Goal: Task Accomplishment & Management: Complete application form

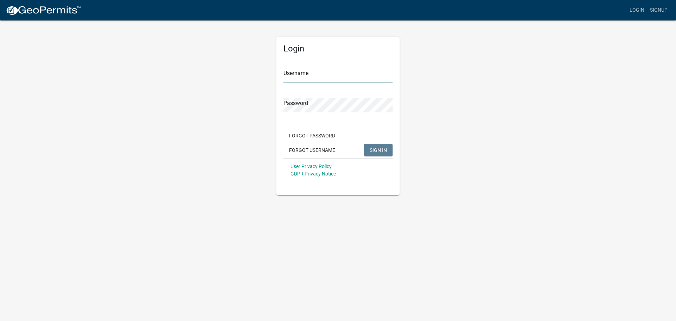
click at [296, 71] on input "Username" at bounding box center [337, 75] width 109 height 14
type input "owens12"
drag, startPoint x: 289, startPoint y: 96, endPoint x: 323, endPoint y: 117, distance: 39.7
click at [289, 96] on div "Password" at bounding box center [337, 100] width 109 height 24
click at [375, 149] on span "SIGN IN" at bounding box center [378, 150] width 17 height 6
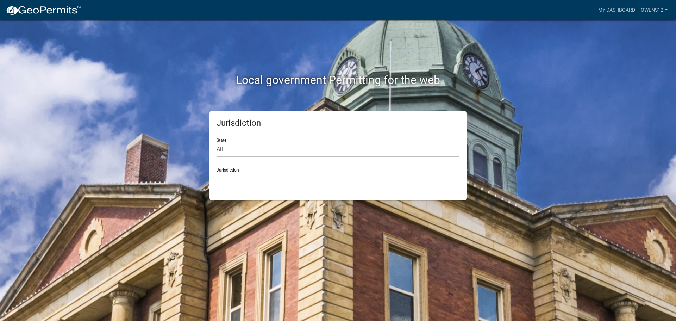
click at [246, 153] on select "All [US_STATE] [US_STATE] [US_STATE] [US_STATE] [US_STATE] [US_STATE] [US_STATE…" at bounding box center [338, 149] width 243 height 14
select select "[US_STATE]"
click at [217, 142] on select "All [US_STATE] [US_STATE] [US_STATE] [US_STATE] [US_STATE] [US_STATE] [US_STATE…" at bounding box center [338, 149] width 243 height 14
click at [248, 172] on select "[GEOGRAPHIC_DATA], [US_STATE] [GEOGRAPHIC_DATA], [US_STATE] [GEOGRAPHIC_DATA], …" at bounding box center [338, 179] width 243 height 14
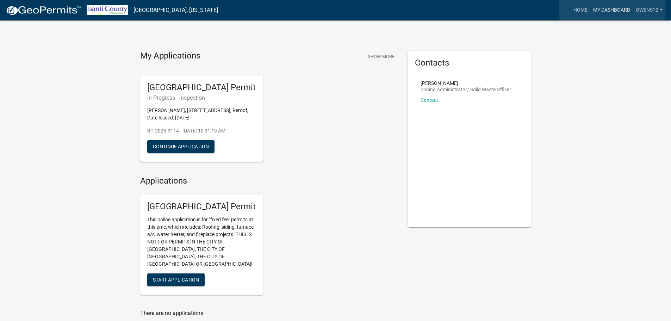
click at [612, 9] on link "My Dashboard" at bounding box center [611, 10] width 43 height 13
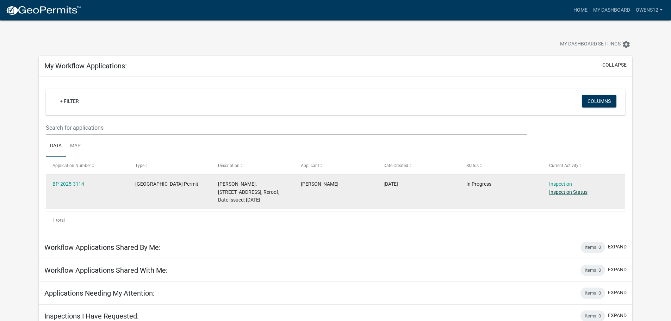
click at [561, 190] on link "Inspection Status" at bounding box center [568, 192] width 38 height 6
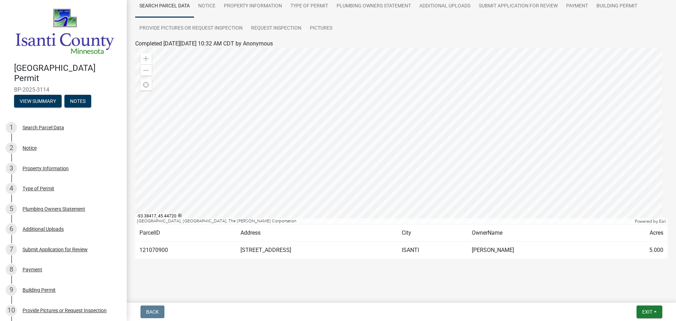
scroll to position [59, 0]
click at [151, 247] on td "121070900" at bounding box center [185, 249] width 101 height 17
click at [269, 246] on td "[STREET_ADDRESS]" at bounding box center [317, 249] width 162 height 17
click at [379, 145] on div at bounding box center [401, 136] width 532 height 176
click at [401, 134] on div at bounding box center [401, 136] width 532 height 176
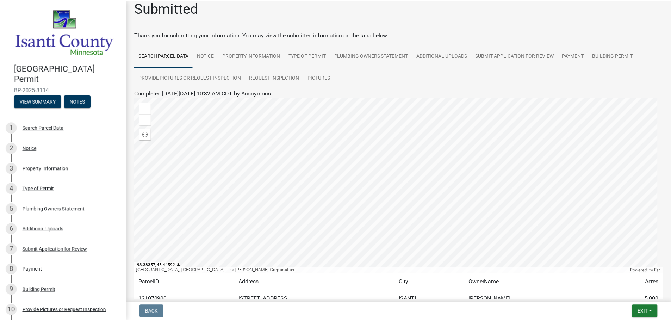
scroll to position [0, 0]
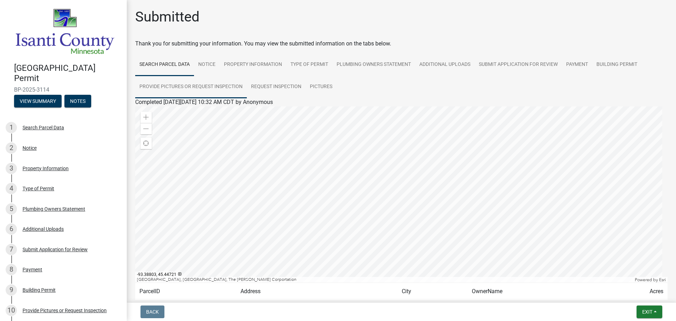
click at [181, 85] on link "Provide Pictures or Request Inspection" at bounding box center [191, 87] width 112 height 23
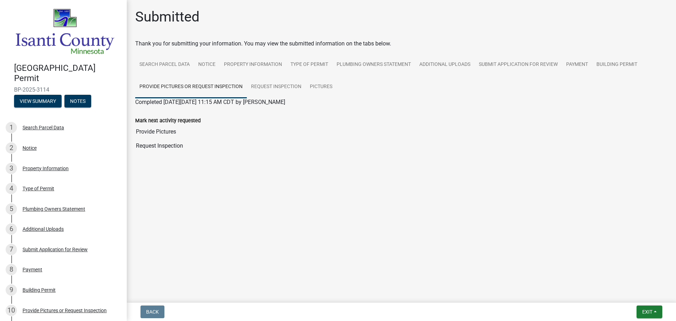
click at [183, 118] on label "Mark next activity requested" at bounding box center [167, 120] width 65 height 5
click at [183, 125] on input "Provide Pictures" at bounding box center [401, 132] width 532 height 14
click at [183, 118] on label "Mark next activity requested" at bounding box center [167, 120] width 65 height 5
click at [183, 125] on input "Provide Pictures" at bounding box center [401, 132] width 532 height 14
click at [183, 118] on label "Mark next activity requested" at bounding box center [167, 120] width 65 height 5
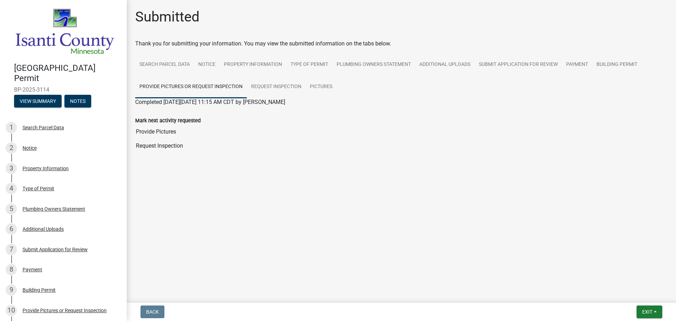
click at [183, 125] on input "Provide Pictures" at bounding box center [401, 132] width 532 height 14
click at [183, 118] on label "Mark next activity requested" at bounding box center [167, 120] width 65 height 5
click at [183, 125] on input "Provide Pictures" at bounding box center [401, 132] width 532 height 14
click at [183, 118] on label "Mark next activity requested" at bounding box center [167, 120] width 65 height 5
click at [183, 125] on input "Provide Pictures" at bounding box center [401, 132] width 532 height 14
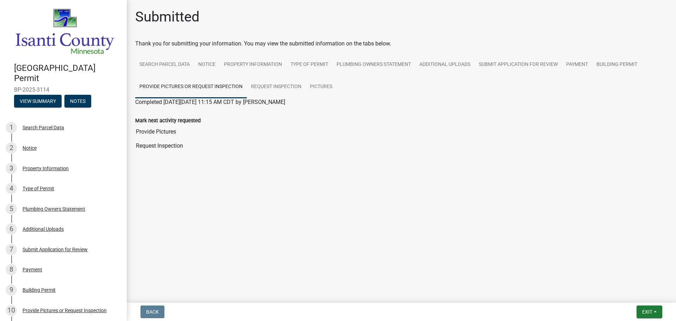
click at [183, 118] on label "Mark next activity requested" at bounding box center [167, 120] width 65 height 5
click at [183, 125] on input "Provide Pictures" at bounding box center [401, 132] width 532 height 14
click at [204, 131] on input "Provide Pictures" at bounding box center [401, 132] width 532 height 14
click at [205, 145] on input "Request Inspection" at bounding box center [401, 146] width 532 height 14
click at [204, 143] on input "Request Inspection" at bounding box center [401, 146] width 532 height 14
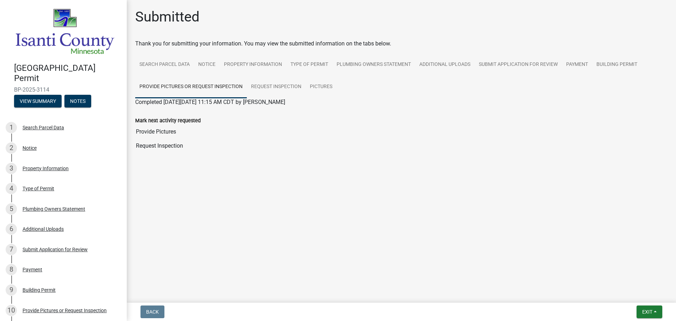
click at [204, 148] on input "Request Inspection" at bounding box center [401, 146] width 532 height 14
click at [341, 235] on main "Submitted Thank you for submitting your information. You may view the submitted…" at bounding box center [401, 150] width 549 height 300
click at [273, 83] on link "Request Inspection" at bounding box center [276, 87] width 59 height 23
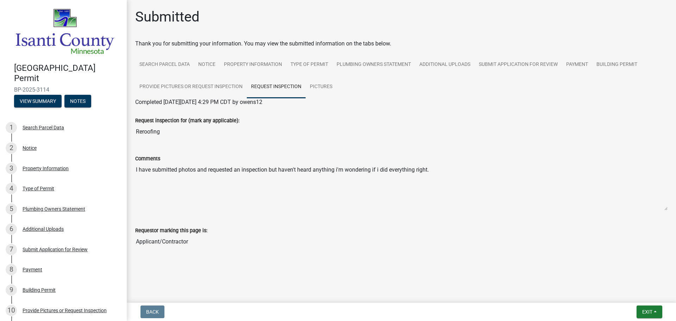
click at [175, 18] on h1 "Submitted" at bounding box center [167, 16] width 64 height 17
drag, startPoint x: 147, startPoint y: 241, endPoint x: 162, endPoint y: 234, distance: 16.9
click at [150, 240] on input "Applicant/Contractor" at bounding box center [401, 242] width 532 height 14
click at [212, 301] on wm-app "[GEOGRAPHIC_DATA] Permit BP-2025-3114 View Summary Notes 1 Search Parcel Data 2…" at bounding box center [338, 160] width 676 height 321
click at [643, 311] on span "Exit" at bounding box center [647, 312] width 10 height 6
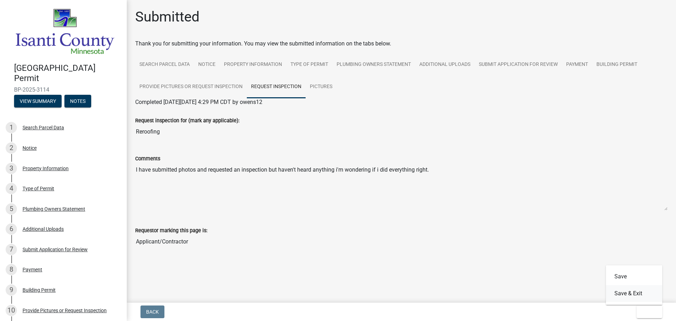
click at [628, 294] on button "Save & Exit" at bounding box center [634, 293] width 56 height 17
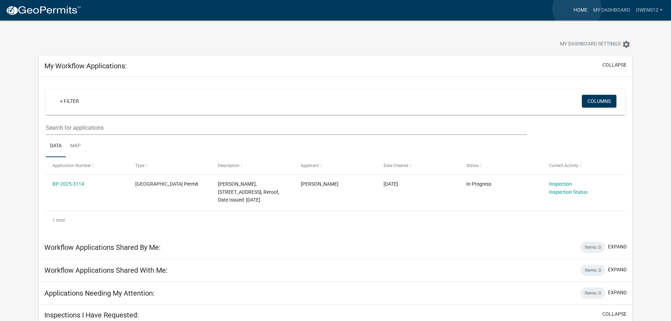
click at [577, 9] on link "Home" at bounding box center [580, 10] width 20 height 13
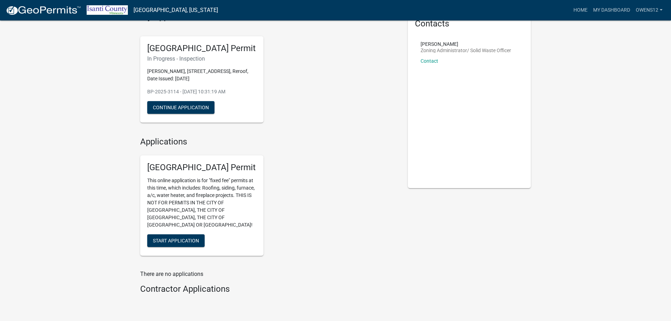
scroll to position [63, 0]
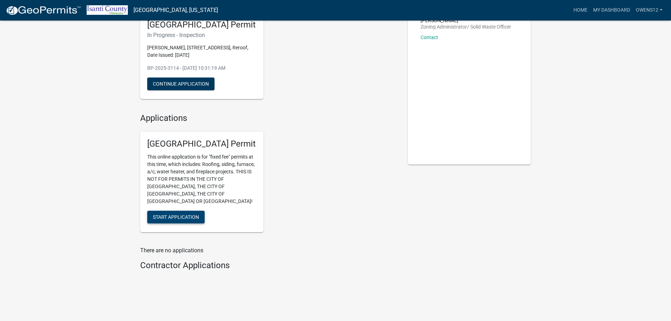
click at [170, 214] on span "Start Application" at bounding box center [176, 217] width 46 height 6
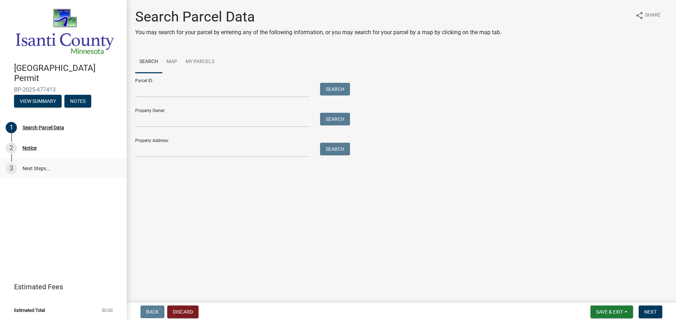
click at [37, 166] on link "3 Next Steps..." at bounding box center [63, 168] width 127 height 20
click at [39, 98] on button "View Summary" at bounding box center [38, 101] width 48 height 13
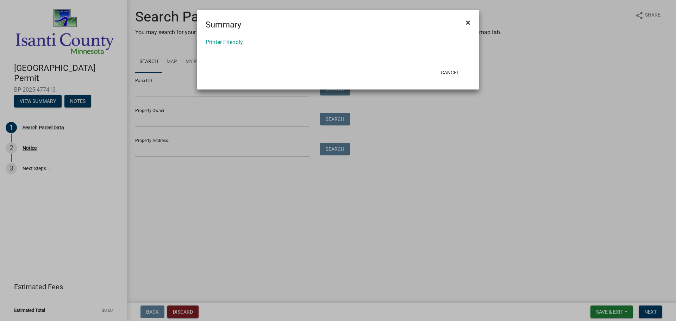
click at [468, 22] on span "×" at bounding box center [468, 23] width 5 height 10
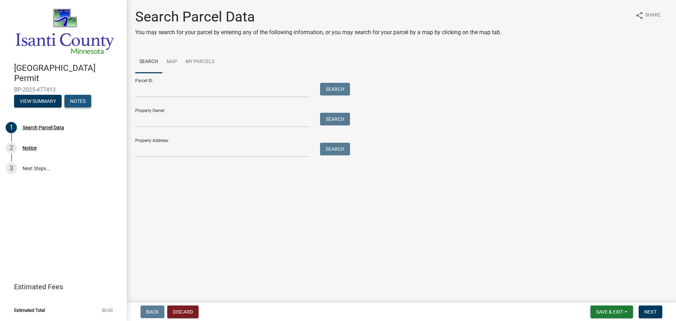
click at [76, 99] on button "Notes" at bounding box center [77, 101] width 27 height 13
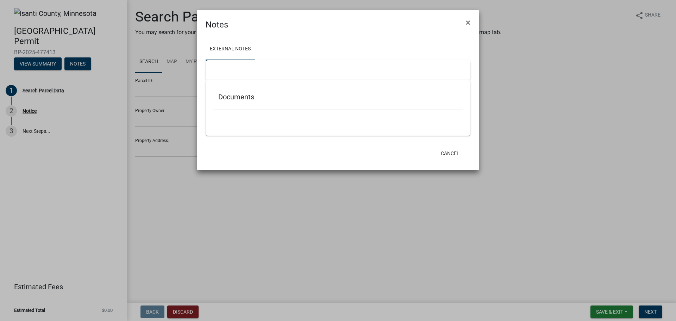
click at [214, 124] on div "Documents" at bounding box center [338, 108] width 265 height 56
drag, startPoint x: 290, startPoint y: 115, endPoint x: 287, endPoint y: 117, distance: 3.9
click at [287, 117] on div at bounding box center [338, 113] width 251 height 7
click at [223, 67] on div at bounding box center [338, 70] width 265 height 20
click at [466, 20] on button "×" at bounding box center [468, 23] width 16 height 20
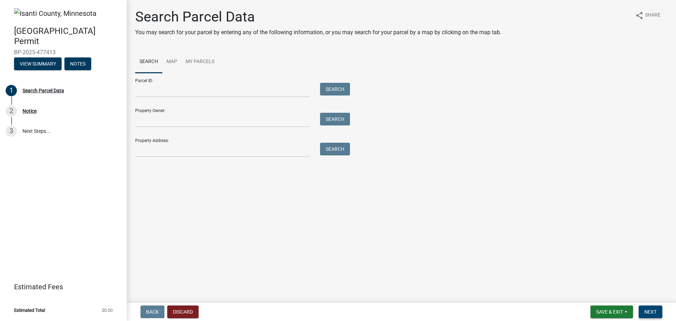
click at [651, 309] on span "Next" at bounding box center [650, 312] width 12 height 6
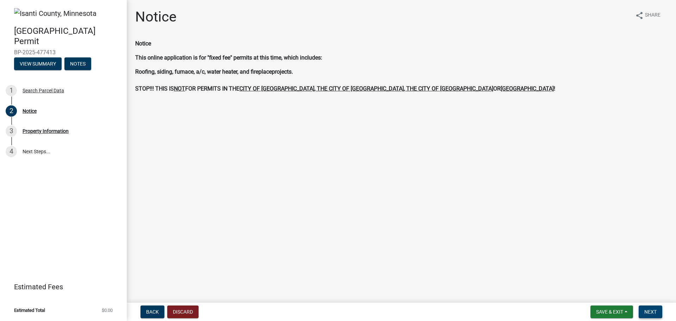
click at [656, 311] on span "Next" at bounding box center [650, 312] width 12 height 6
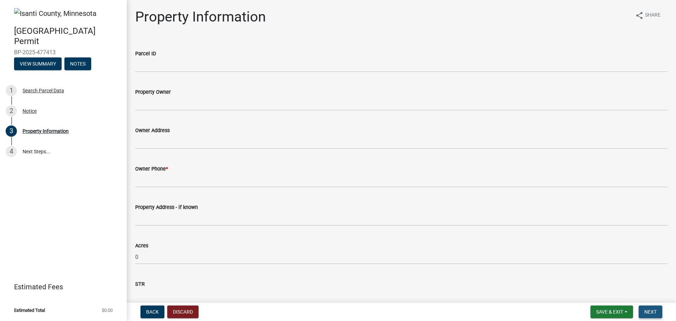
click at [656, 311] on span "Next" at bounding box center [650, 312] width 12 height 6
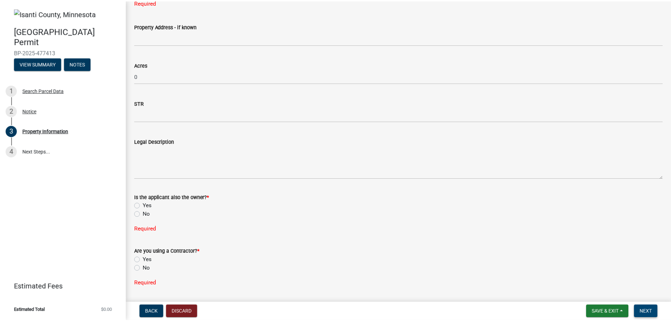
scroll to position [210, 0]
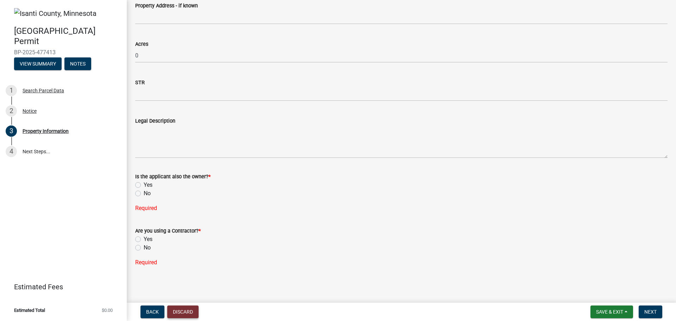
click at [179, 308] on button "Discard" at bounding box center [182, 311] width 31 height 13
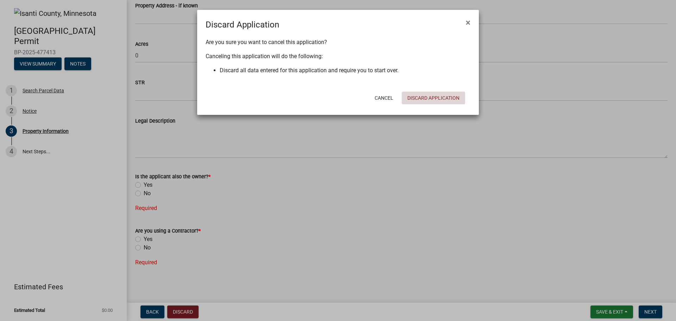
click at [442, 96] on button "Discard Application" at bounding box center [433, 98] width 63 height 13
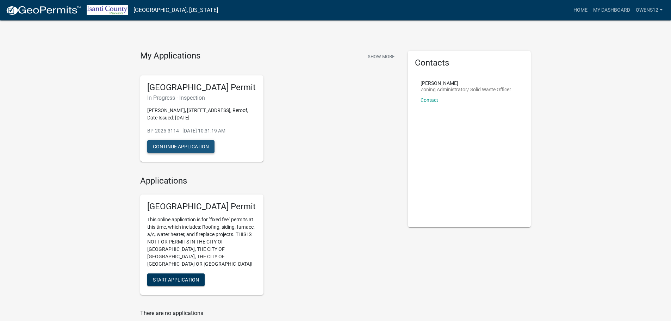
click at [182, 143] on button "Continue Application" at bounding box center [180, 146] width 67 height 13
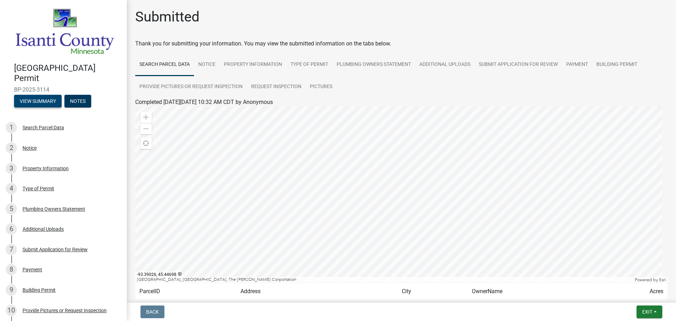
click at [33, 98] on button "View Summary" at bounding box center [38, 101] width 48 height 13
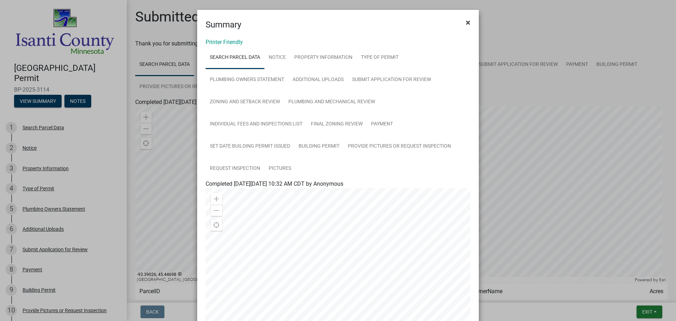
click at [466, 22] on span "×" at bounding box center [468, 23] width 5 height 10
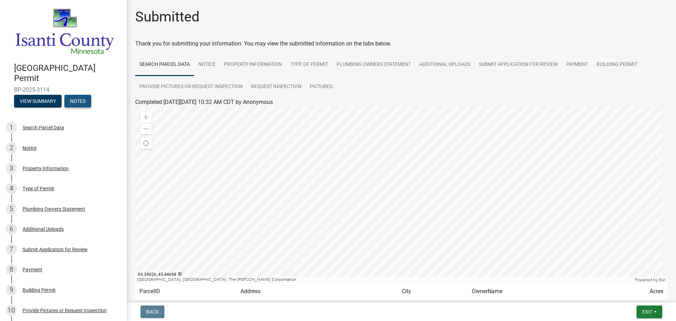
click at [77, 97] on button "Notes" at bounding box center [77, 101] width 27 height 13
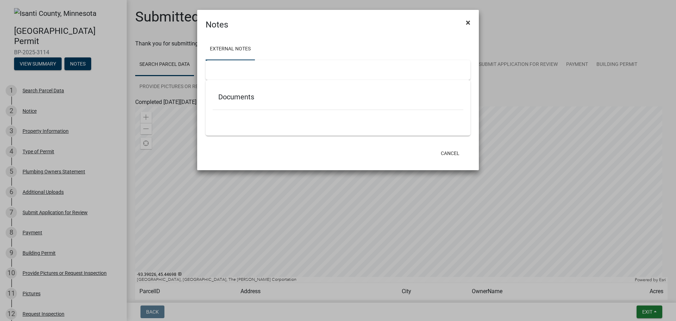
click at [467, 21] on span "×" at bounding box center [468, 23] width 5 height 10
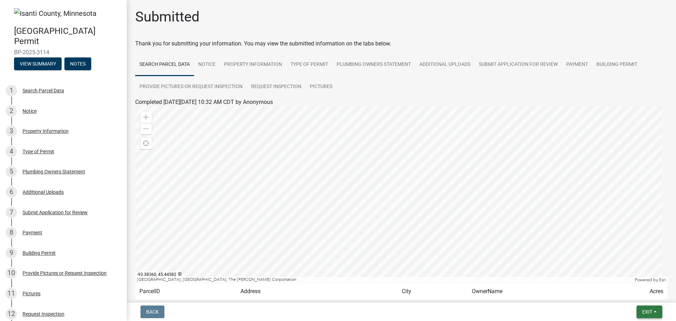
click at [653, 309] on button "Exit" at bounding box center [650, 311] width 26 height 13
click at [625, 292] on button "Save & Exit" at bounding box center [634, 293] width 56 height 17
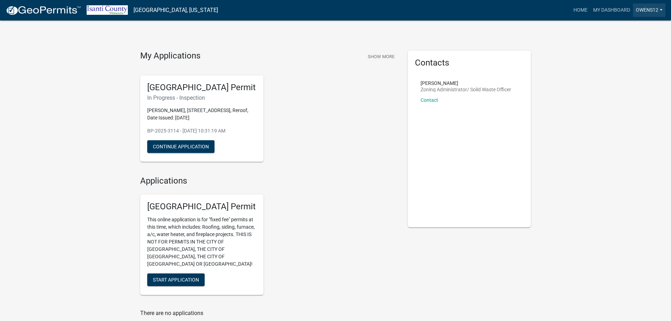
click at [646, 10] on link "owens12" at bounding box center [649, 10] width 32 height 13
click at [591, 85] on div "My Applications Show More [GEOGRAPHIC_DATA] Permit In Progress - Inspection [PE…" at bounding box center [335, 195] width 671 height 391
click at [608, 7] on link "My Dashboard" at bounding box center [611, 10] width 43 height 13
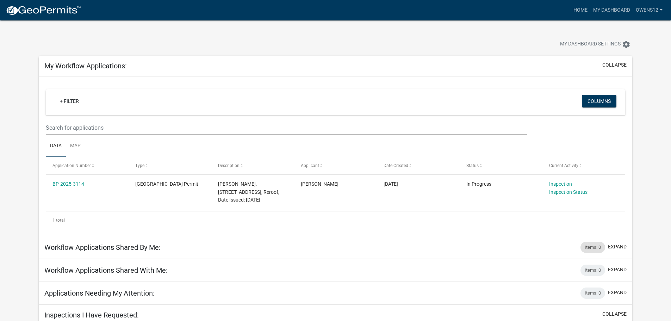
click at [593, 243] on div "Items: 0" at bounding box center [592, 247] width 25 height 11
drag, startPoint x: 593, startPoint y: 247, endPoint x: 597, endPoint y: 246, distance: 4.5
click at [593, 247] on div "Items: 0" at bounding box center [592, 247] width 25 height 11
click at [620, 247] on button "expand" at bounding box center [617, 246] width 19 height 7
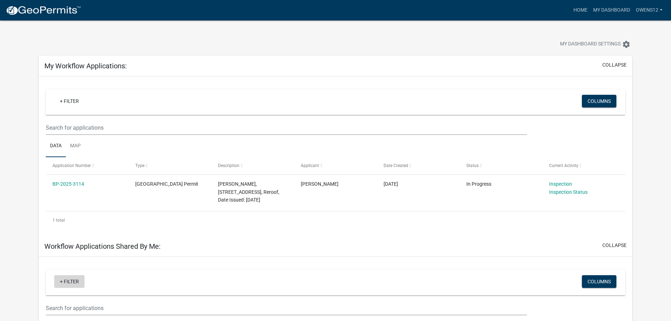
click at [68, 285] on link "+ Filter" at bounding box center [69, 281] width 30 height 13
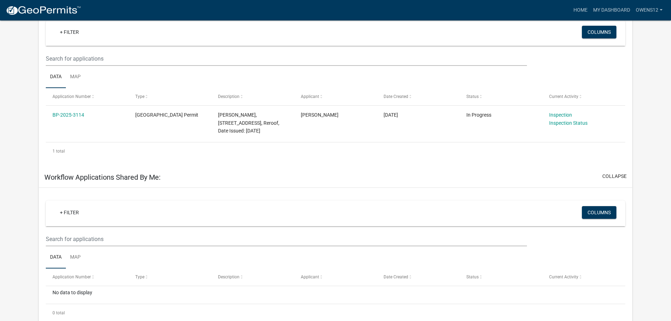
scroll to position [99, 0]
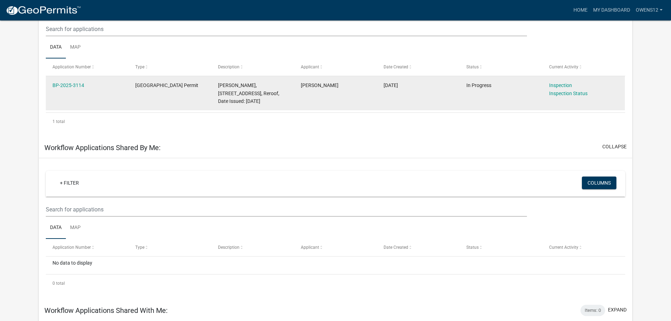
click at [256, 96] on div "[PERSON_NAME], [STREET_ADDRESS], Reroof, Date Issued: [DATE]" at bounding box center [252, 93] width 69 height 24
click at [303, 102] on datatable-body-cell "[PERSON_NAME]" at bounding box center [335, 93] width 83 height 34
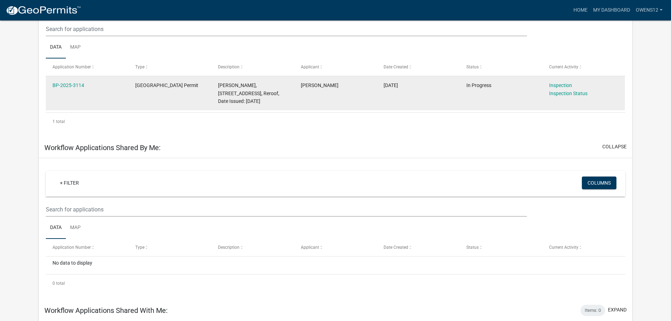
click at [362, 99] on datatable-body-cell "[PERSON_NAME]" at bounding box center [335, 93] width 83 height 34
click at [447, 96] on datatable-body-cell "[DATE]" at bounding box center [418, 93] width 83 height 34
click at [475, 88] on span "In Progress" at bounding box center [478, 85] width 25 height 6
click at [553, 89] on div "Inspection" at bounding box center [583, 85] width 69 height 8
click at [560, 84] on link "Inspection" at bounding box center [560, 85] width 23 height 6
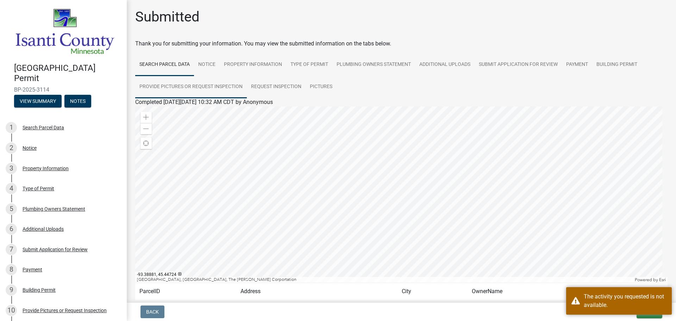
click at [181, 83] on link "Provide Pictures or Request Inspection" at bounding box center [191, 87] width 112 height 23
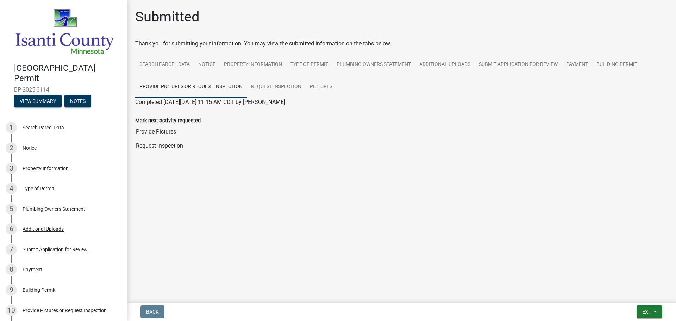
click at [181, 118] on label "Mark next activity requested" at bounding box center [167, 120] width 65 height 5
click at [181, 125] on input "Provide Pictures" at bounding box center [401, 132] width 532 height 14
click at [181, 118] on label "Mark next activity requested" at bounding box center [167, 120] width 65 height 5
click at [181, 125] on input "Provide Pictures" at bounding box center [401, 132] width 532 height 14
click at [280, 86] on link "Request Inspection" at bounding box center [276, 87] width 59 height 23
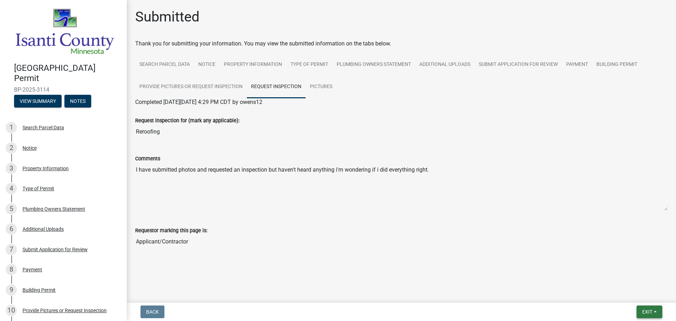
click at [655, 310] on button "Exit" at bounding box center [650, 311] width 26 height 13
click at [621, 274] on button "Save" at bounding box center [634, 276] width 56 height 17
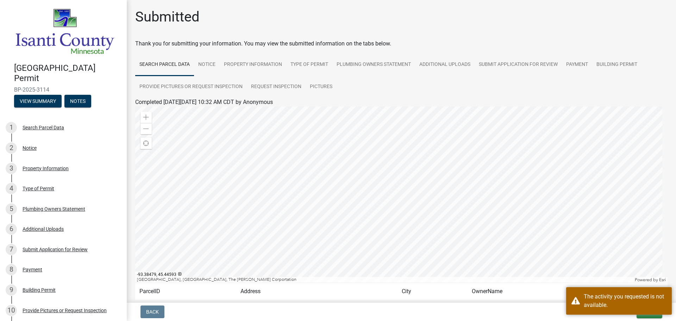
click at [561, 253] on div at bounding box center [401, 194] width 532 height 176
click at [643, 305] on div "The activity you requested is not available." at bounding box center [625, 300] width 83 height 17
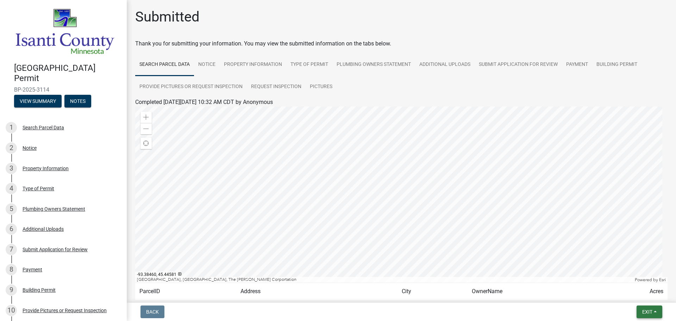
click at [653, 310] on button "Exit" at bounding box center [650, 311] width 26 height 13
click at [637, 293] on button "Save & Exit" at bounding box center [634, 293] width 56 height 17
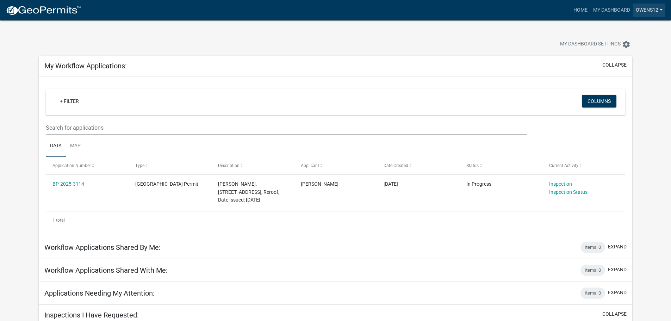
click at [660, 9] on link "owens12" at bounding box center [649, 10] width 32 height 13
click at [622, 52] on link "Logout" at bounding box center [637, 51] width 56 height 17
